Goal: Task Accomplishment & Management: Use online tool/utility

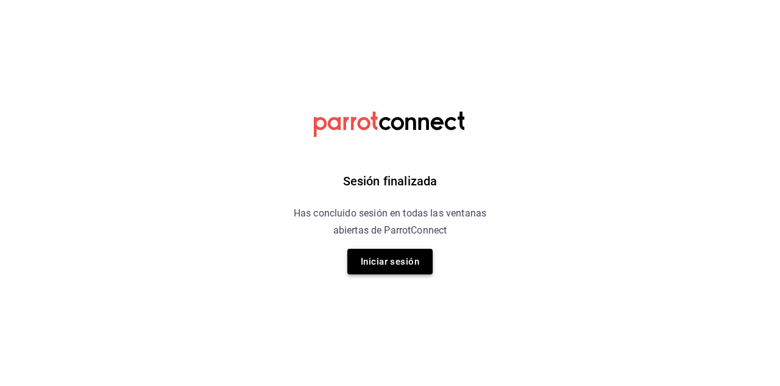
click at [388, 268] on button "Iniciar sesión" at bounding box center [390, 262] width 85 height 26
click at [388, 0] on html "Sesión finalizada Has concluido sesión en todas las ventanas abiertas de Parrot…" at bounding box center [390, 0] width 780 height 0
click at [379, 0] on html "Sesión finalizada Has concluido sesión en todas las ventanas abiertas de Parrot…" at bounding box center [390, 0] width 780 height 0
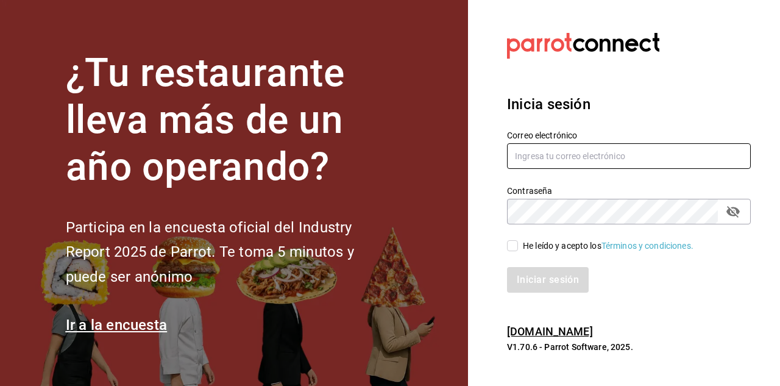
type input "[PERSON_NAME][EMAIL_ADDRESS][DOMAIN_NAME]"
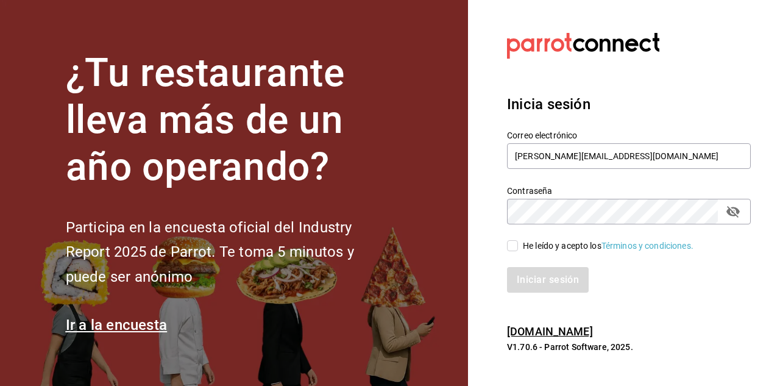
click at [513, 244] on input "He leído y acepto los Términos y condiciones." at bounding box center [512, 245] width 11 height 11
checkbox input "true"
click at [526, 278] on button "Iniciar sesión" at bounding box center [548, 280] width 83 height 26
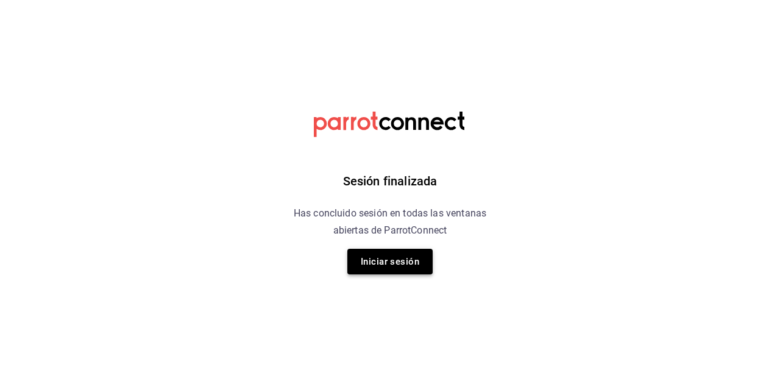
click at [418, 265] on button "Iniciar sesión" at bounding box center [390, 262] width 85 height 26
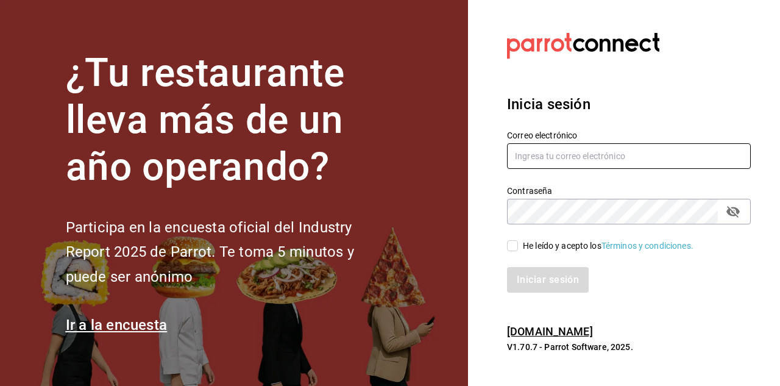
type input "[PERSON_NAME][EMAIL_ADDRESS][DOMAIN_NAME]"
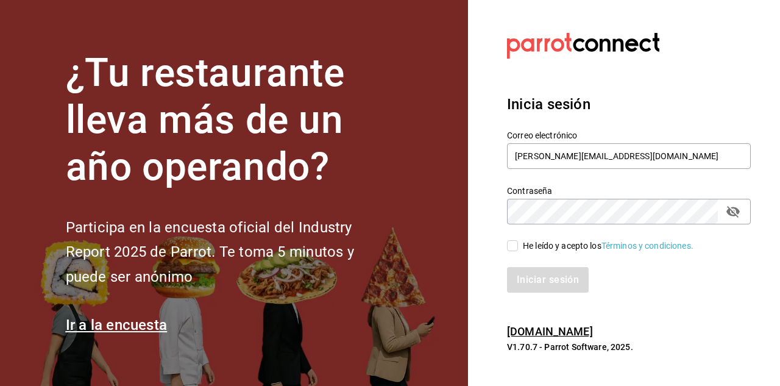
click at [516, 241] on input "He leído y acepto los Términos y condiciones." at bounding box center [512, 245] width 11 height 11
checkbox input "true"
click at [526, 285] on button "Iniciar sesión" at bounding box center [548, 280] width 83 height 26
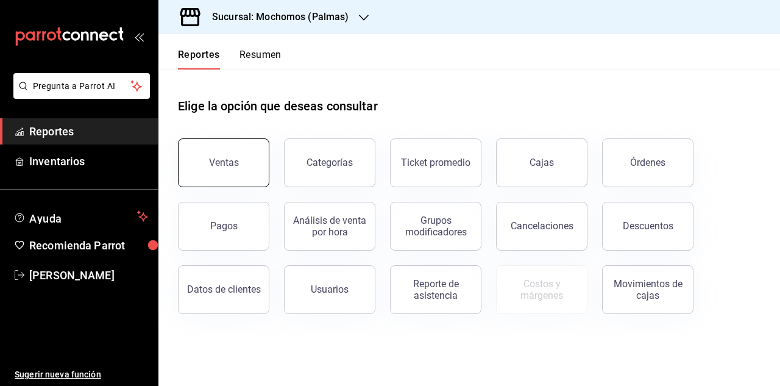
click at [229, 162] on div "Ventas" at bounding box center [224, 163] width 30 height 12
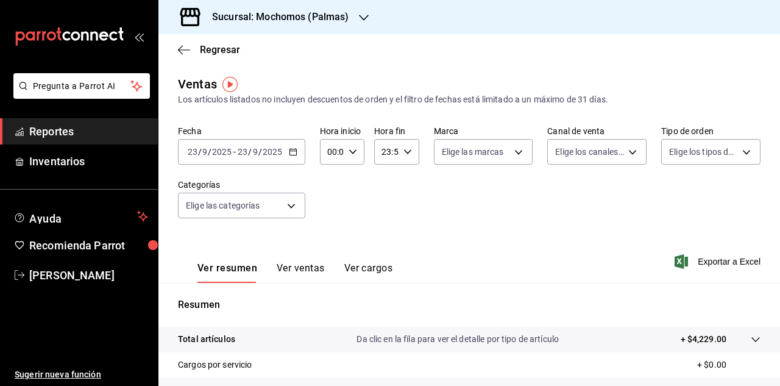
click at [291, 152] on icon "button" at bounding box center [293, 152] width 9 height 9
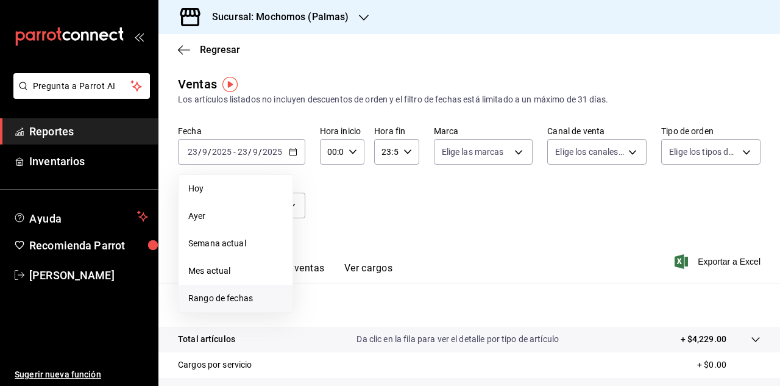
click at [221, 296] on span "Rango de fechas" at bounding box center [235, 298] width 95 height 13
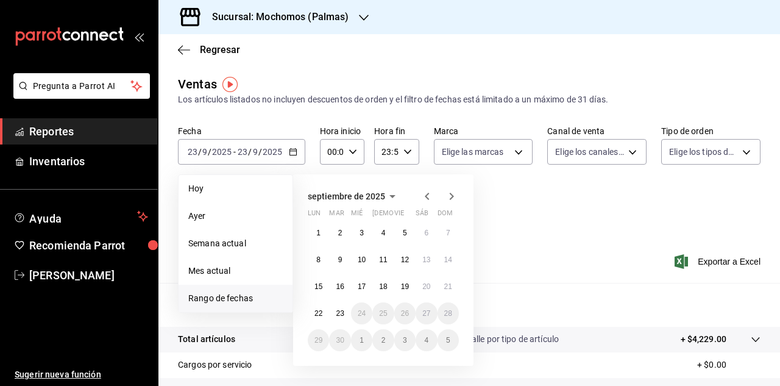
click at [424, 199] on icon "button" at bounding box center [427, 196] width 15 height 15
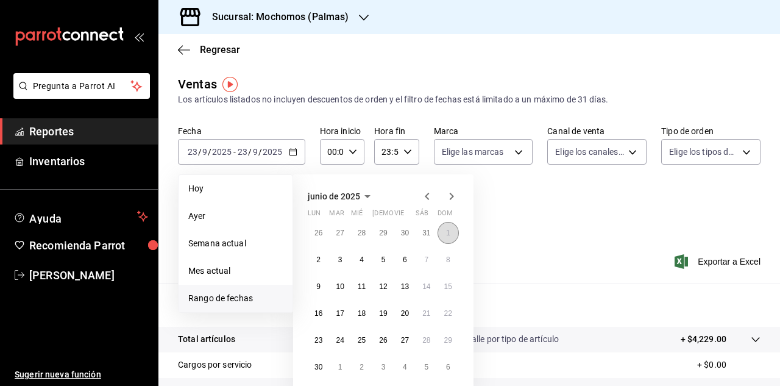
click at [446, 236] on abbr "1" at bounding box center [448, 233] width 4 height 9
click at [318, 366] on abbr "30" at bounding box center [319, 367] width 8 height 9
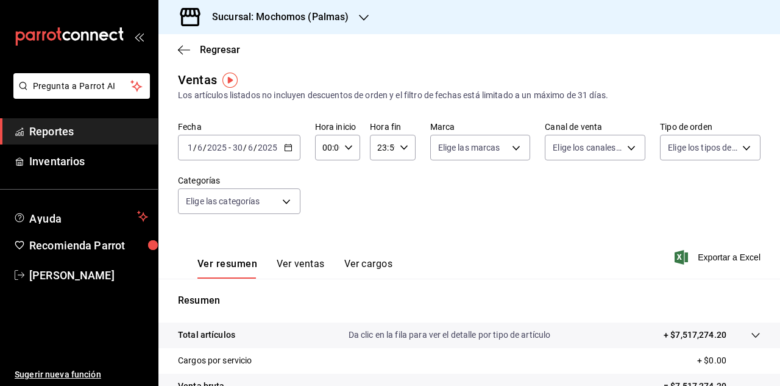
scroll to position [5, 0]
click at [364, 16] on icon "button" at bounding box center [364, 18] width 10 height 10
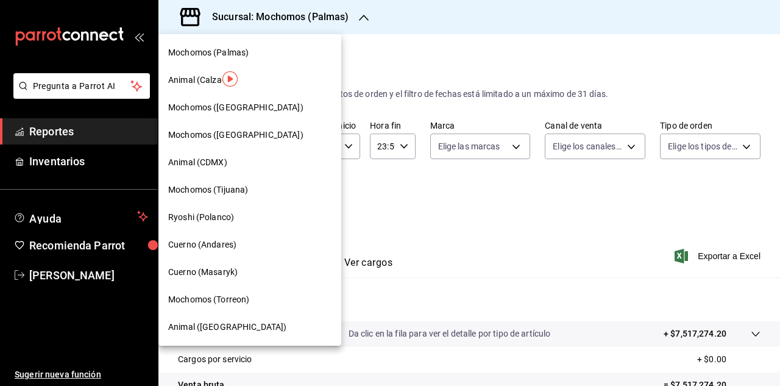
click at [210, 272] on span "Cuerno (Masaryk)" at bounding box center [203, 272] width 70 height 13
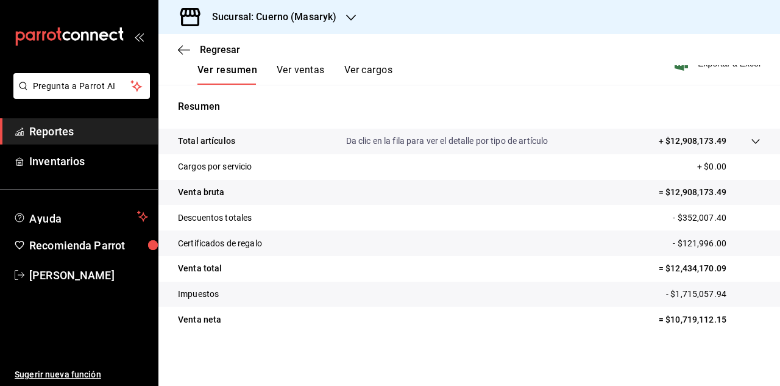
scroll to position [165, 0]
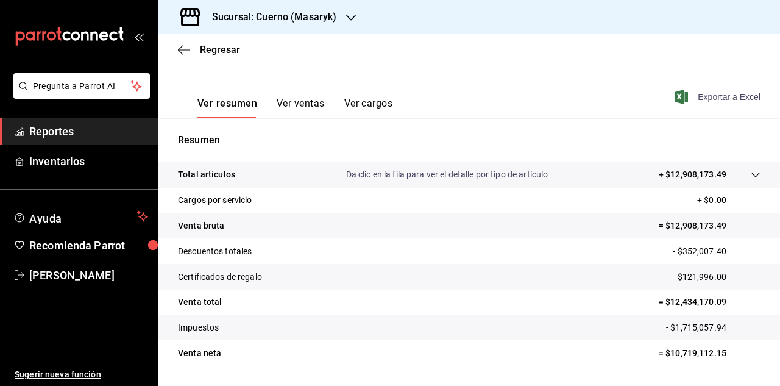
click at [717, 99] on span "Exportar a Excel" at bounding box center [719, 97] width 84 height 15
